Goal: Navigation & Orientation: Find specific page/section

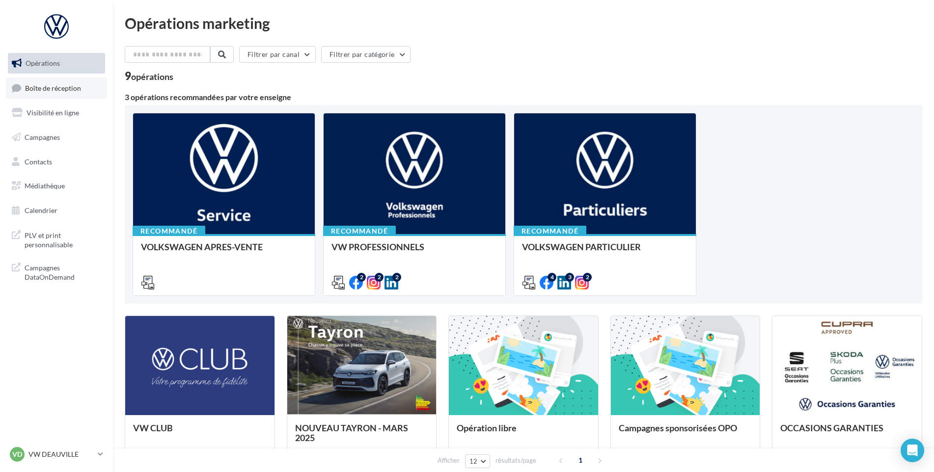
click at [52, 89] on span "Boîte de réception" at bounding box center [53, 87] width 56 height 8
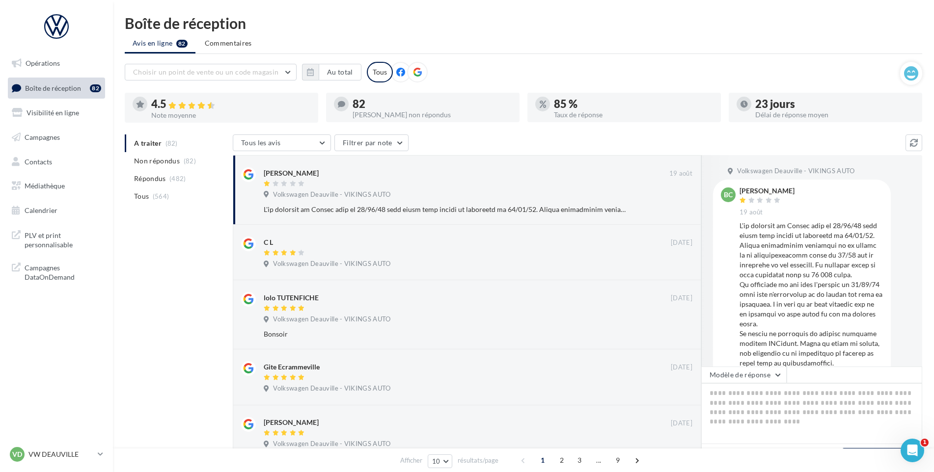
drag, startPoint x: 67, startPoint y: 451, endPoint x: 66, endPoint y: 444, distance: 7.4
click at [67, 451] on p "VW DEAUVILLE" at bounding box center [60, 455] width 65 height 10
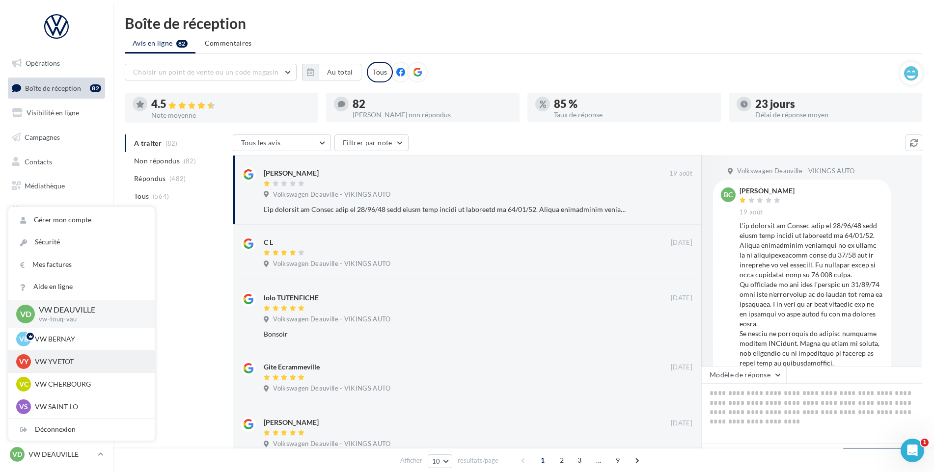
scroll to position [49, 0]
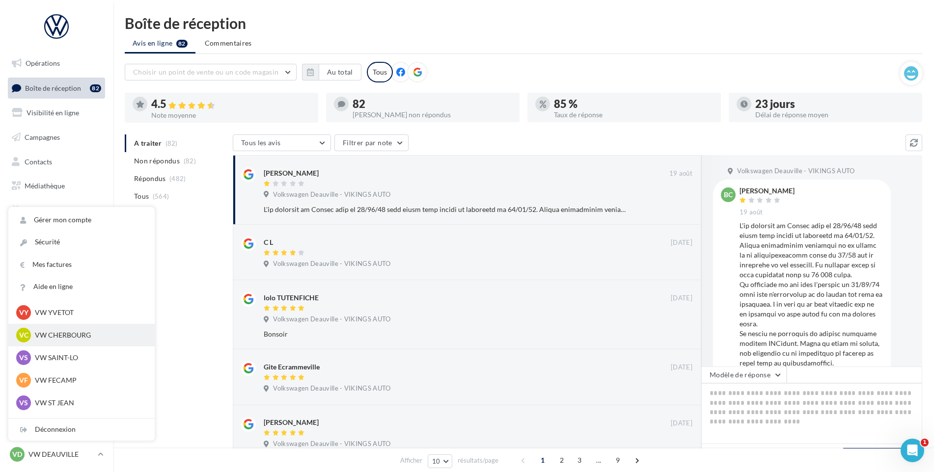
click at [81, 337] on p "VW CHERBOURG" at bounding box center [89, 335] width 108 height 10
